Goal: Information Seeking & Learning: Check status

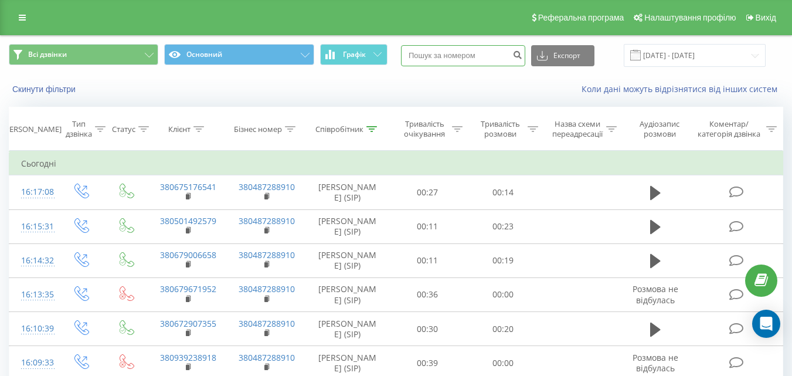
paste input "380984616715"
type input "380984616715"
click at [522, 56] on icon "submit" at bounding box center [517, 53] width 10 height 7
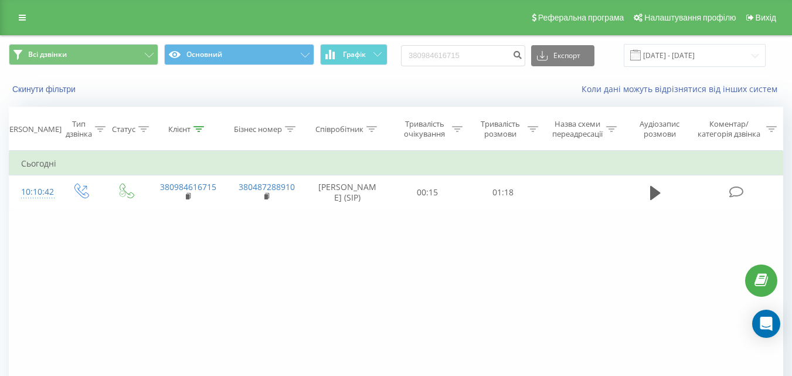
drag, startPoint x: 488, startPoint y: 340, endPoint x: 328, endPoint y: 264, distance: 177.3
click at [328, 264] on div "Фільтрувати за умовою Дорівнює Введіть значення Скасувати OK Фільтрувати за умо…" at bounding box center [396, 283] width 775 height 264
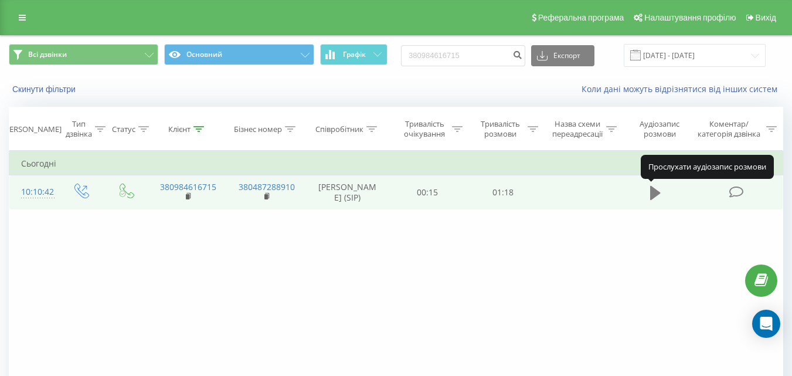
click at [656, 193] on icon at bounding box center [655, 193] width 11 height 14
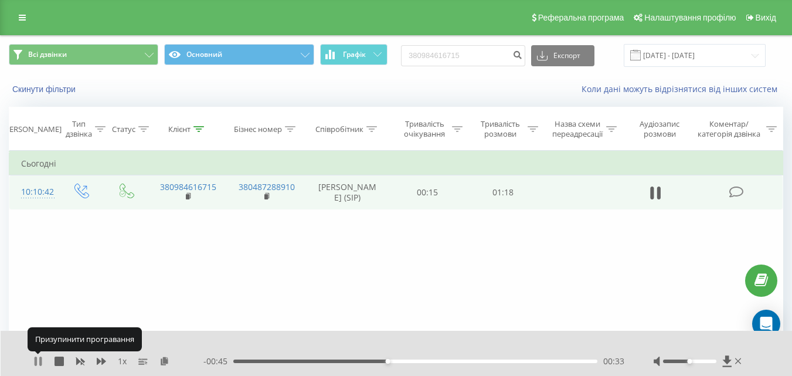
click at [38, 362] on icon at bounding box center [37, 360] width 9 height 9
click at [38, 362] on icon at bounding box center [38, 360] width 7 height 9
click at [38, 362] on icon at bounding box center [37, 360] width 9 height 9
click at [38, 362] on icon at bounding box center [38, 360] width 7 height 9
click at [38, 362] on icon at bounding box center [37, 360] width 9 height 9
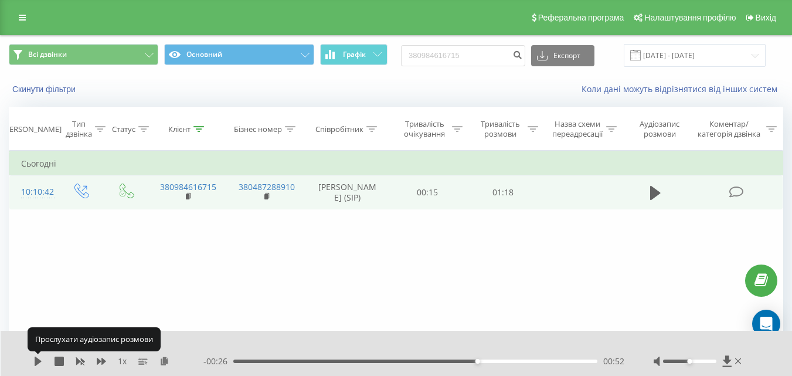
click at [38, 362] on icon at bounding box center [38, 360] width 7 height 9
click at [38, 362] on icon at bounding box center [37, 360] width 9 height 9
click at [38, 362] on icon at bounding box center [38, 360] width 7 height 9
click at [38, 362] on icon at bounding box center [37, 360] width 9 height 9
click at [38, 362] on icon at bounding box center [38, 360] width 7 height 9
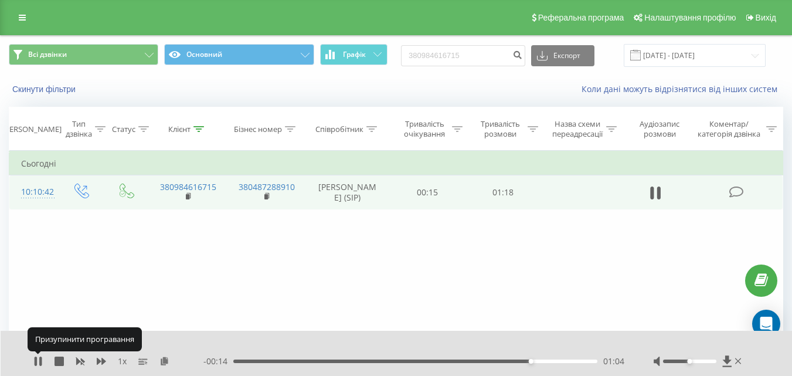
click at [38, 362] on icon at bounding box center [37, 360] width 9 height 9
click at [38, 362] on icon at bounding box center [38, 360] width 7 height 9
click at [38, 362] on icon at bounding box center [37, 360] width 9 height 9
click at [38, 361] on icon at bounding box center [38, 360] width 7 height 9
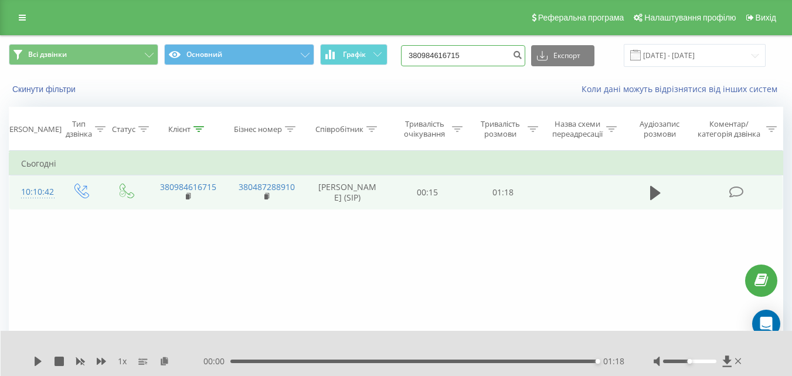
drag, startPoint x: 481, startPoint y: 52, endPoint x: 408, endPoint y: 48, distance: 72.8
click at [408, 48] on div "Всі дзвінки Основний Графік 380984616715 Експорт .csv .xls .xlsx 23.06.2025 - 2…" at bounding box center [396, 55] width 775 height 23
paste input "72413646"
type input "380972413646"
click at [522, 52] on icon "submit" at bounding box center [517, 53] width 10 height 7
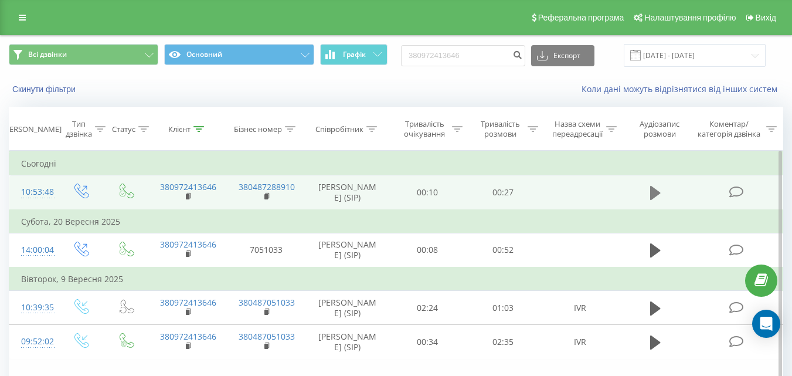
click at [656, 192] on icon at bounding box center [655, 193] width 11 height 14
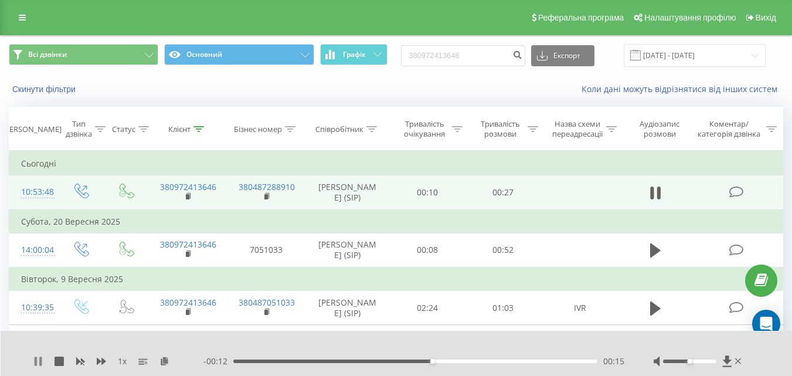
click at [42, 362] on icon at bounding box center [40, 360] width 2 height 9
click at [289, 361] on div "00:15" at bounding box center [415, 361] width 364 height 4
click at [36, 362] on icon at bounding box center [38, 360] width 7 height 9
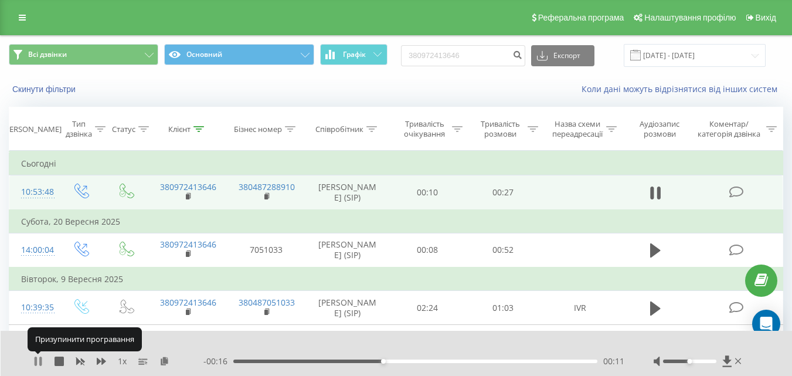
click at [40, 360] on icon at bounding box center [40, 360] width 2 height 9
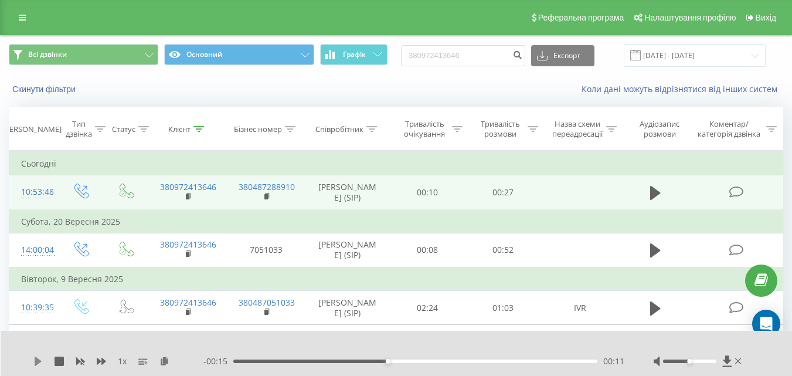
click at [39, 363] on icon at bounding box center [38, 360] width 7 height 9
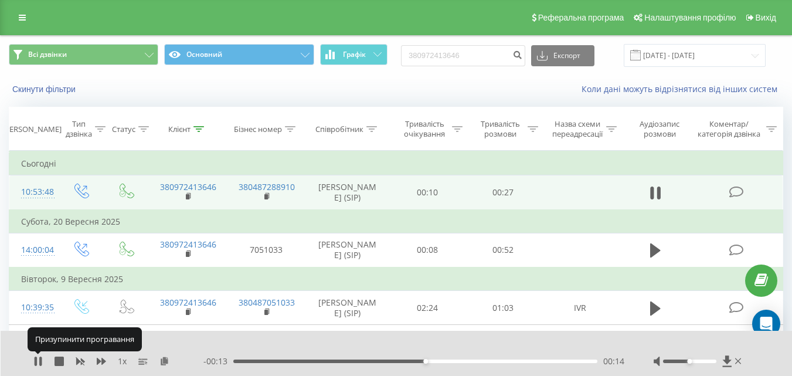
click at [39, 363] on icon at bounding box center [37, 360] width 9 height 9
click at [39, 363] on icon at bounding box center [38, 360] width 7 height 9
click at [39, 363] on icon at bounding box center [37, 360] width 9 height 9
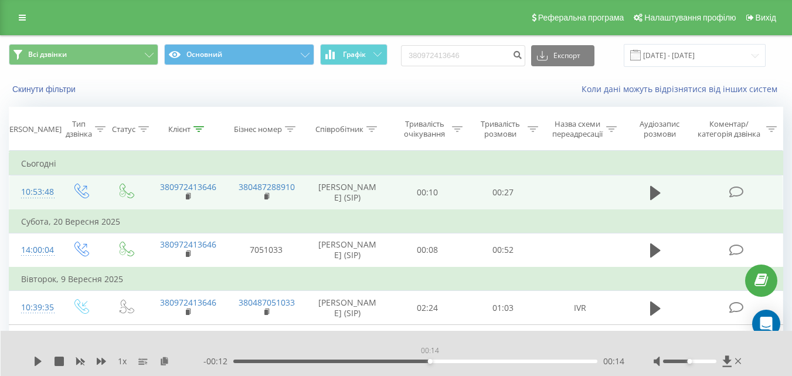
click at [430, 359] on div "00:14" at bounding box center [415, 361] width 364 height 4
click at [33, 359] on div "1 x - 00:12 00:14 00:14" at bounding box center [397, 353] width 792 height 45
click at [35, 362] on icon at bounding box center [37, 360] width 9 height 9
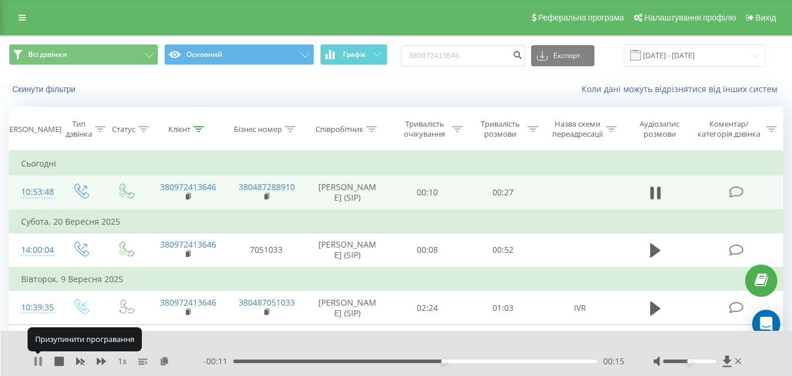
click at [36, 362] on icon at bounding box center [36, 360] width 2 height 9
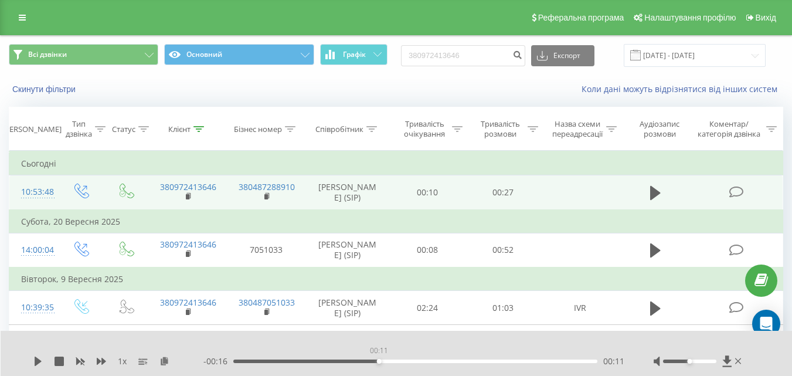
click at [379, 359] on div "00:11" at bounding box center [415, 361] width 364 height 4
click at [35, 362] on icon at bounding box center [38, 360] width 7 height 9
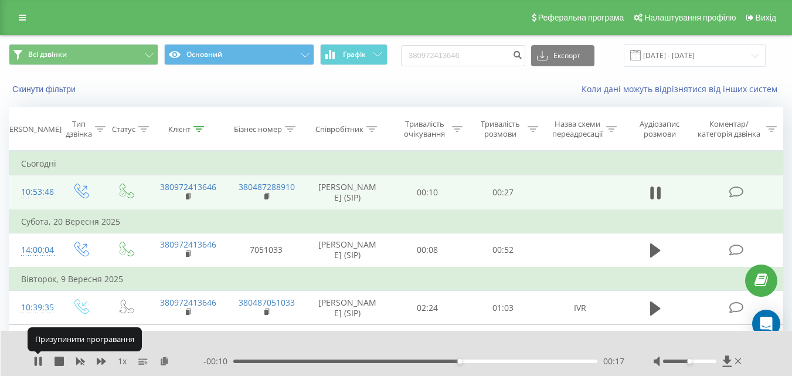
click at [35, 362] on icon at bounding box center [36, 360] width 2 height 9
click at [35, 362] on icon at bounding box center [38, 360] width 7 height 9
click at [37, 361] on icon at bounding box center [36, 360] width 2 height 9
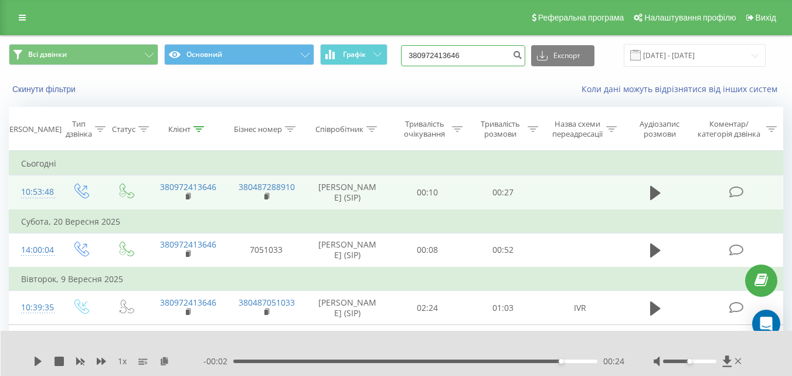
drag, startPoint x: 477, startPoint y: 50, endPoint x: 397, endPoint y: 58, distance: 80.1
click at [397, 58] on div "Всі дзвінки Основний Графік 380972413646 Експорт .csv .xls .xlsx 23.06.2025 - 2…" at bounding box center [396, 55] width 775 height 23
paste input "678908009"
type input "380678908009"
click at [522, 53] on icon "submit" at bounding box center [517, 53] width 10 height 7
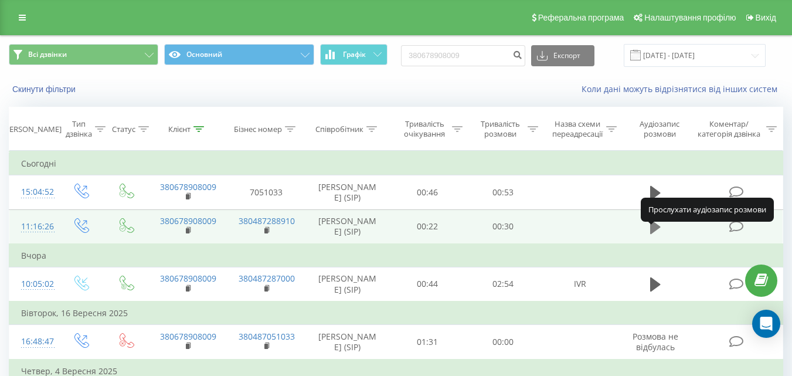
click at [653, 234] on icon at bounding box center [655, 227] width 11 height 14
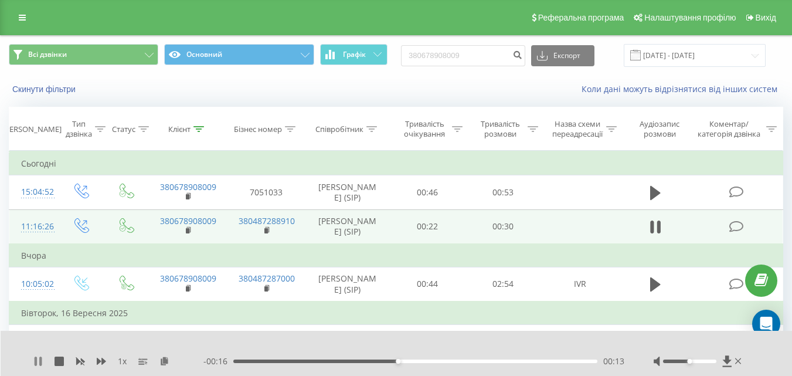
click at [36, 361] on icon at bounding box center [36, 360] width 2 height 9
click at [37, 362] on icon at bounding box center [38, 360] width 7 height 9
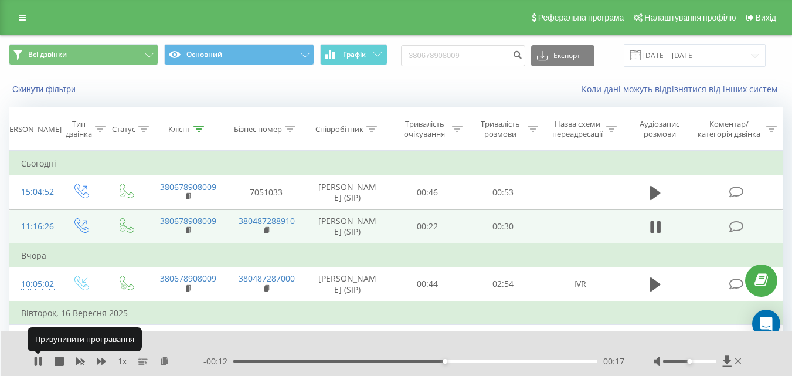
click at [37, 362] on icon at bounding box center [36, 360] width 2 height 9
click at [37, 362] on icon at bounding box center [38, 360] width 7 height 9
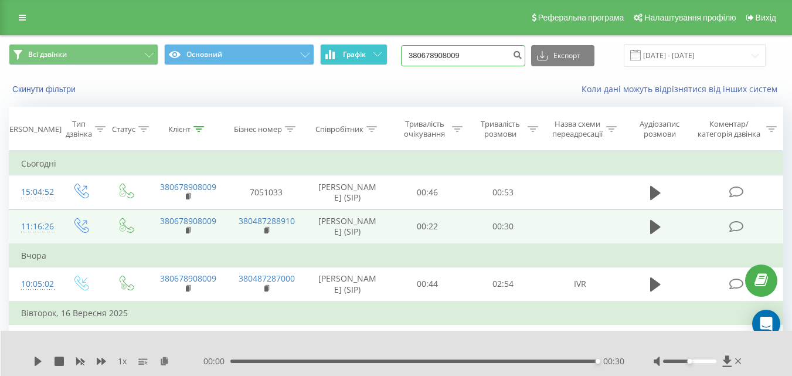
drag, startPoint x: 476, startPoint y: 55, endPoint x: 370, endPoint y: 52, distance: 106.2
click at [370, 52] on div "Всі дзвінки Основний Графік 380678908009 Експорт .csv .xls .xlsx 23.06.2025 - 2…" at bounding box center [396, 55] width 775 height 23
paste input "7060766"
type input "380677060766"
click at [522, 56] on icon "submit" at bounding box center [517, 53] width 10 height 7
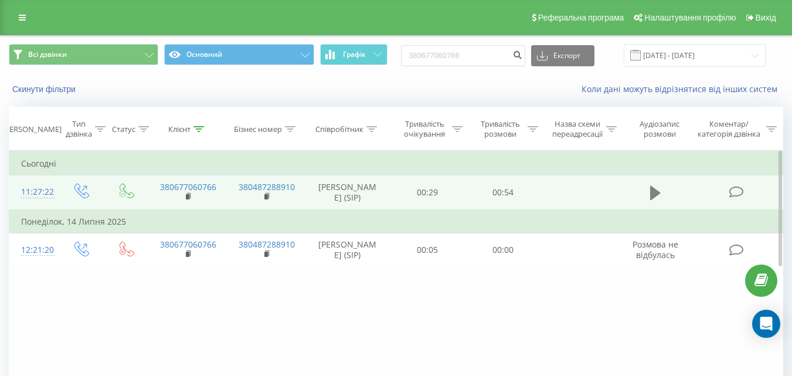
click at [653, 190] on icon at bounding box center [655, 193] width 11 height 14
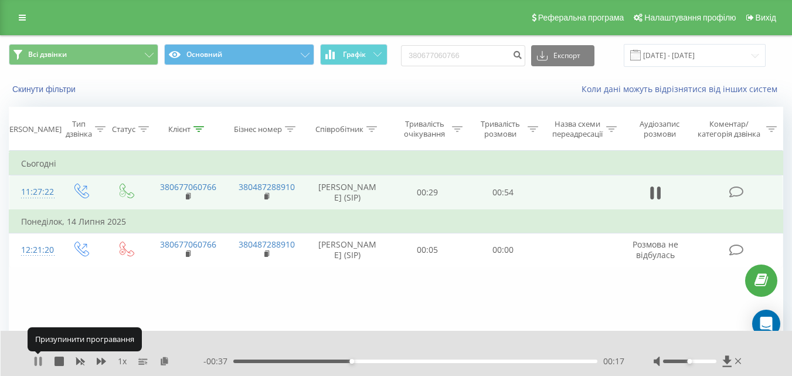
click at [36, 360] on icon at bounding box center [36, 360] width 2 height 9
click at [36, 360] on icon at bounding box center [38, 360] width 7 height 9
click at [36, 362] on icon at bounding box center [36, 360] width 2 height 9
click at [36, 362] on icon at bounding box center [38, 360] width 7 height 9
click at [36, 362] on icon at bounding box center [36, 360] width 2 height 9
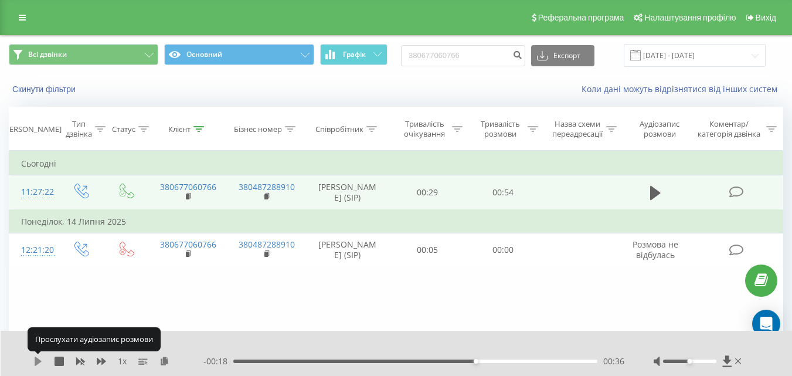
click at [36, 362] on icon at bounding box center [38, 360] width 7 height 9
click at [36, 362] on icon at bounding box center [36, 360] width 2 height 9
click at [37, 362] on icon at bounding box center [38, 360] width 7 height 9
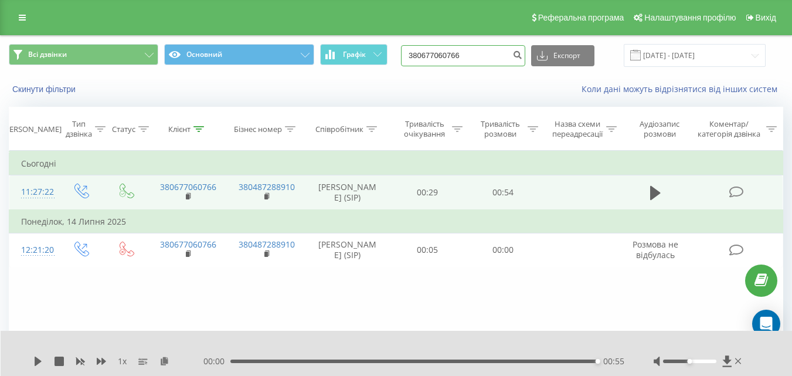
drag, startPoint x: 488, startPoint y: 55, endPoint x: 394, endPoint y: 57, distance: 93.8
click at [394, 57] on div "Всі дзвінки Основний Графік 380677060766 Експорт .csv .xls .xlsx 23.06.2025 - 2…" at bounding box center [396, 55] width 775 height 23
paste input "0935388043"
type input "0935388043"
click at [525, 57] on button "submit" at bounding box center [518, 55] width 16 height 21
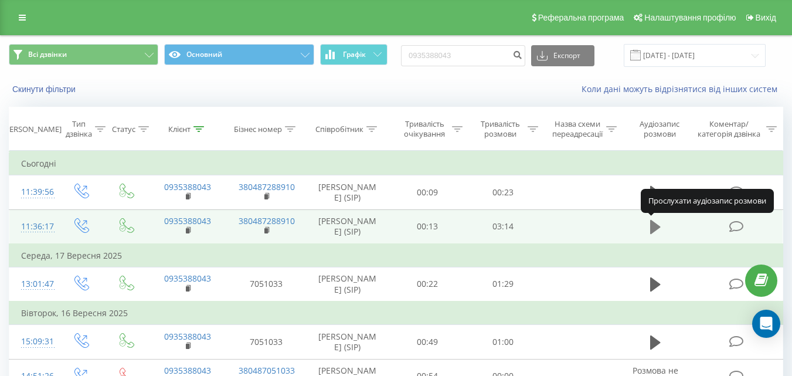
click at [654, 229] on icon at bounding box center [655, 227] width 11 height 14
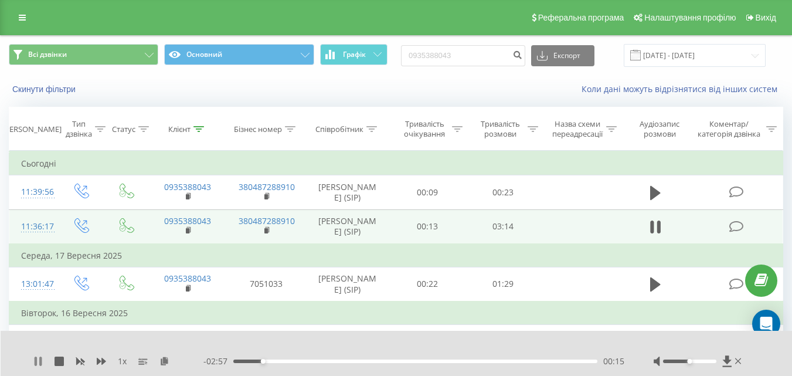
click at [36, 361] on icon at bounding box center [36, 360] width 2 height 9
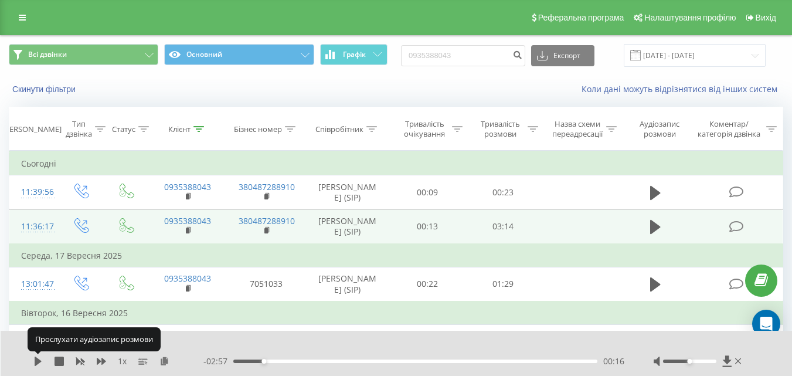
click at [36, 361] on icon at bounding box center [38, 360] width 7 height 9
click at [38, 361] on icon at bounding box center [37, 360] width 9 height 9
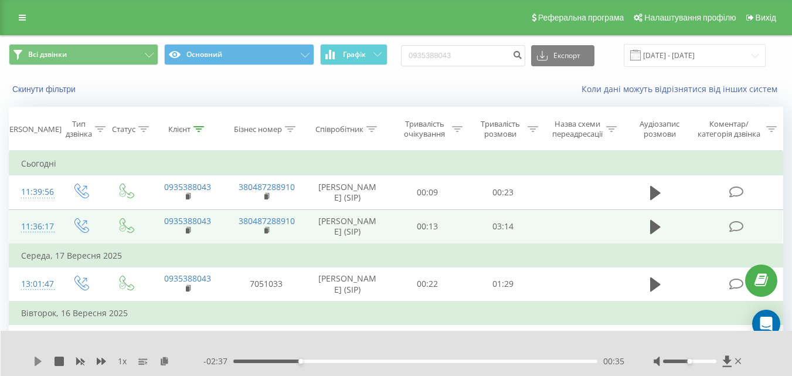
click at [39, 361] on icon at bounding box center [38, 360] width 7 height 9
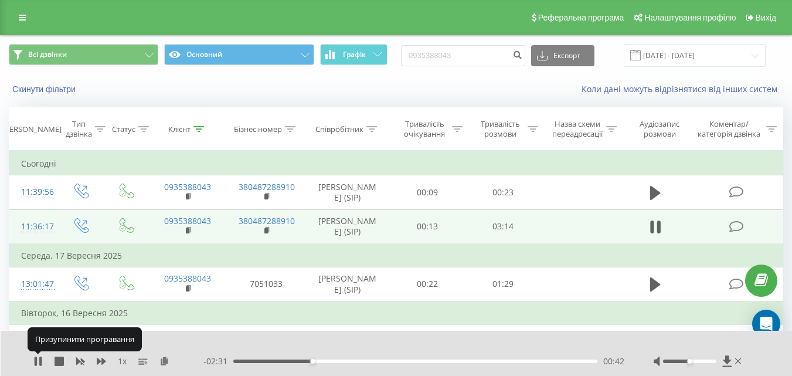
click at [39, 361] on icon at bounding box center [37, 360] width 9 height 9
click at [39, 361] on icon at bounding box center [38, 360] width 7 height 9
click at [39, 361] on icon at bounding box center [37, 360] width 9 height 9
click at [39, 361] on icon at bounding box center [38, 360] width 7 height 9
click at [39, 361] on icon at bounding box center [37, 360] width 9 height 9
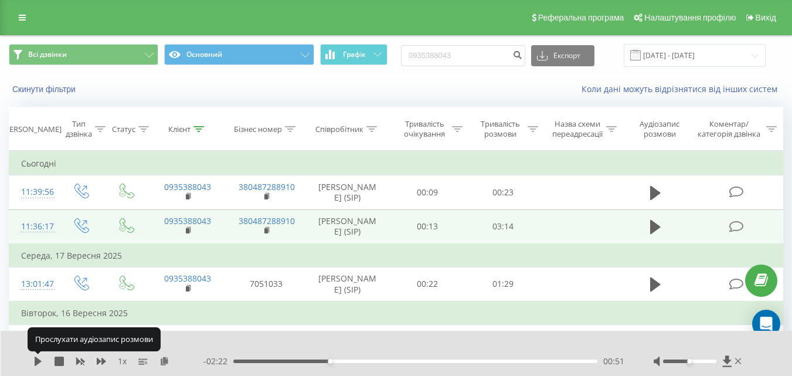
click at [39, 361] on icon at bounding box center [38, 360] width 7 height 9
click at [38, 361] on icon at bounding box center [37, 360] width 9 height 9
click at [38, 361] on icon at bounding box center [38, 360] width 7 height 9
click at [38, 361] on icon at bounding box center [37, 360] width 9 height 9
click at [38, 361] on icon at bounding box center [38, 360] width 7 height 9
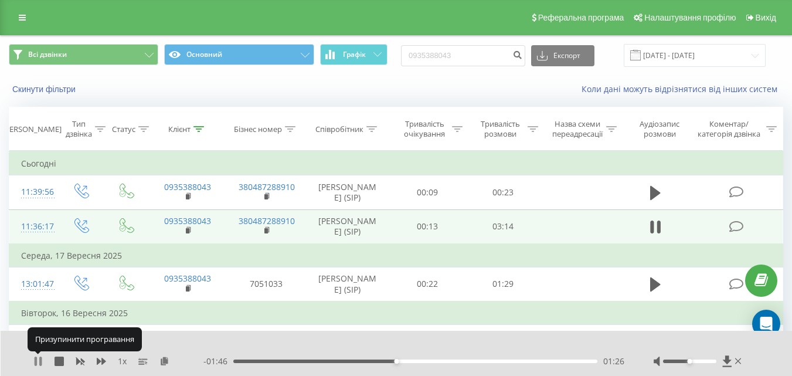
click at [38, 360] on icon at bounding box center [37, 360] width 9 height 9
click at [38, 360] on icon at bounding box center [38, 360] width 7 height 9
click at [38, 360] on icon at bounding box center [37, 360] width 9 height 9
click at [38, 360] on icon at bounding box center [38, 360] width 7 height 9
click at [38, 360] on icon at bounding box center [37, 360] width 9 height 9
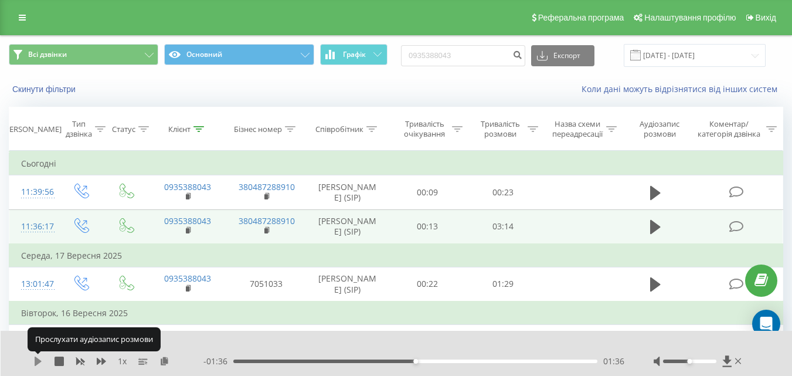
click at [38, 359] on icon at bounding box center [38, 360] width 7 height 9
click at [38, 359] on icon at bounding box center [37, 360] width 9 height 9
click at [38, 359] on icon at bounding box center [38, 360] width 7 height 9
click at [38, 361] on icon at bounding box center [37, 360] width 9 height 9
click at [38, 361] on icon at bounding box center [38, 360] width 7 height 9
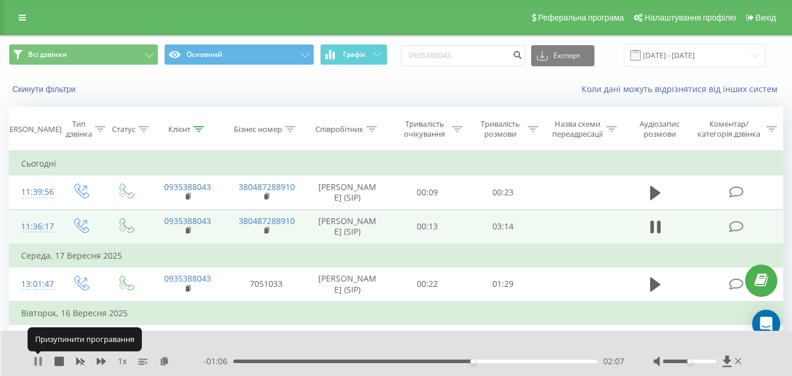
click at [37, 361] on icon at bounding box center [36, 360] width 2 height 9
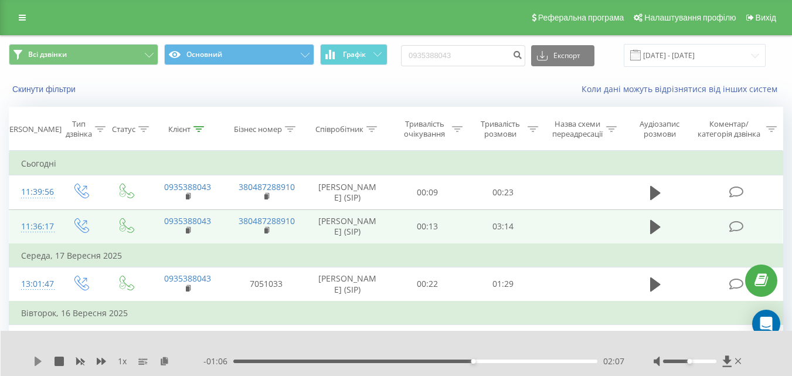
click at [39, 360] on icon at bounding box center [38, 360] width 7 height 9
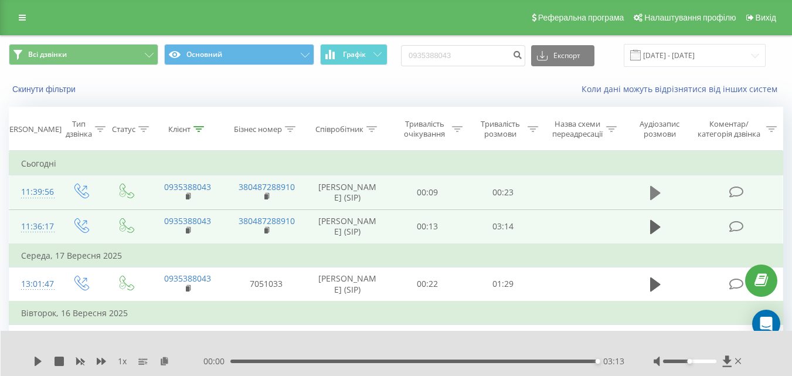
click at [650, 193] on button at bounding box center [656, 193] width 18 height 18
click at [42, 362] on icon at bounding box center [37, 360] width 9 height 9
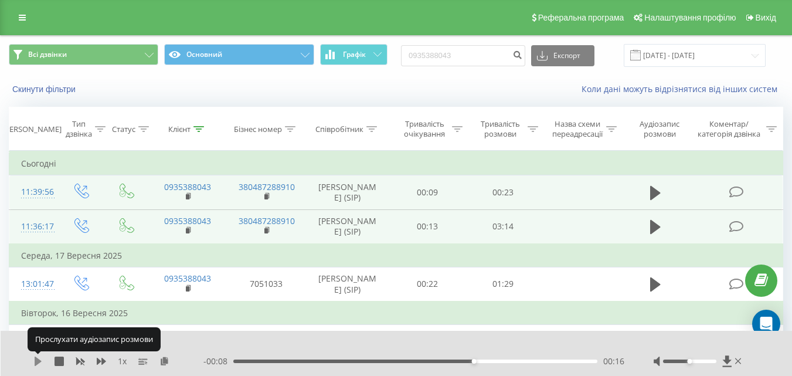
click at [41, 362] on icon at bounding box center [37, 360] width 9 height 9
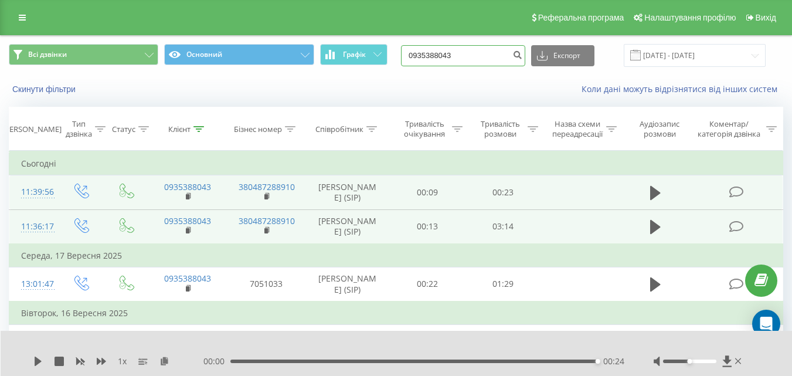
drag, startPoint x: 465, startPoint y: 53, endPoint x: 409, endPoint y: 56, distance: 56.3
click at [409, 56] on div "Всі дзвінки Основний Графік 0935388043 Експорт .csv .xls .xlsx [DATE] - [DATE]" at bounding box center [396, 55] width 775 height 23
paste input "380677288421"
type input "380677288421"
click at [522, 54] on icon "submit" at bounding box center [517, 53] width 10 height 7
